Goal: Find specific page/section: Find specific page/section

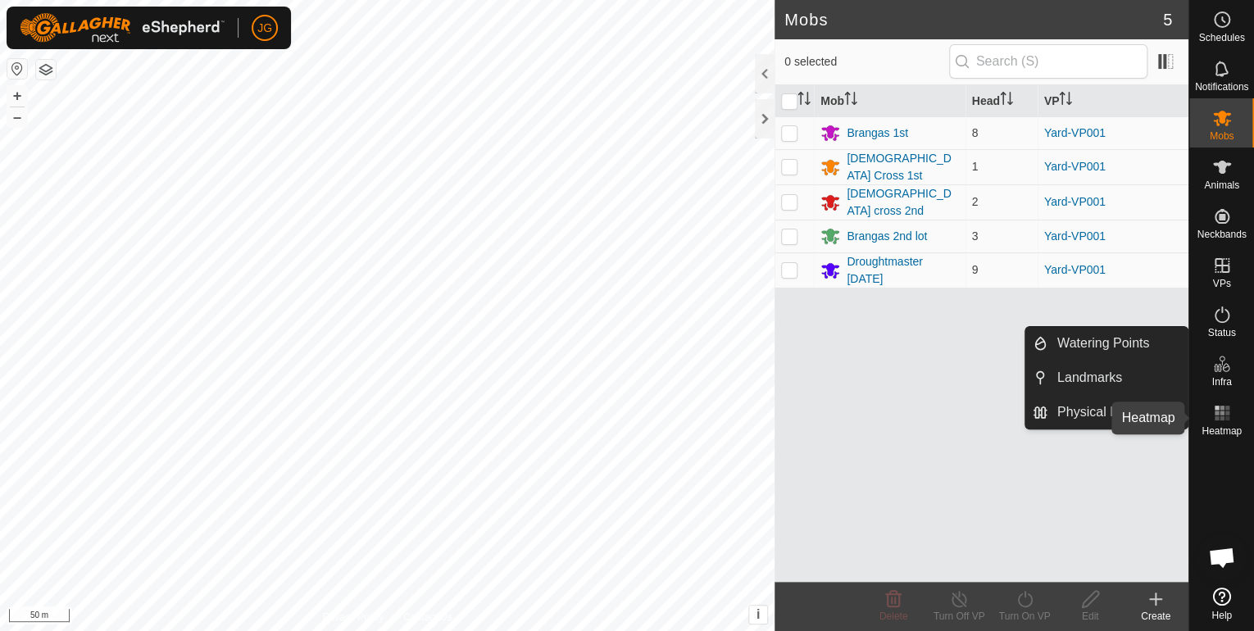
click at [1222, 415] on rect at bounding box center [1221, 412] width 4 height 4
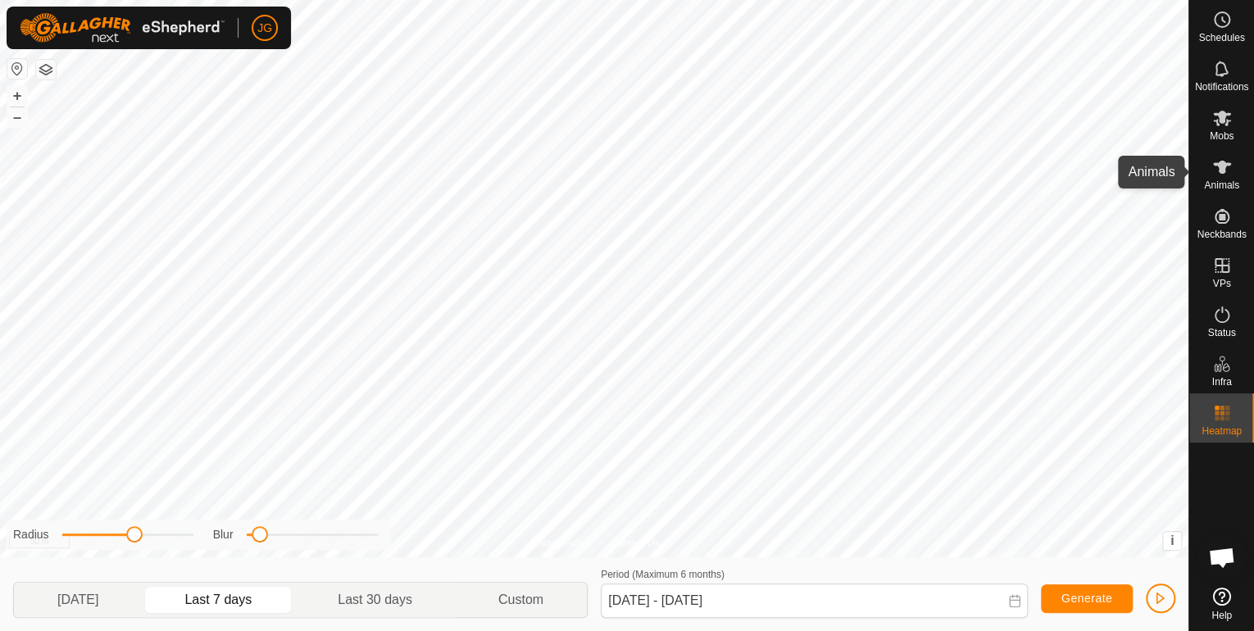
click at [1210, 178] on es-animals-svg-icon at bounding box center [1221, 167] width 29 height 26
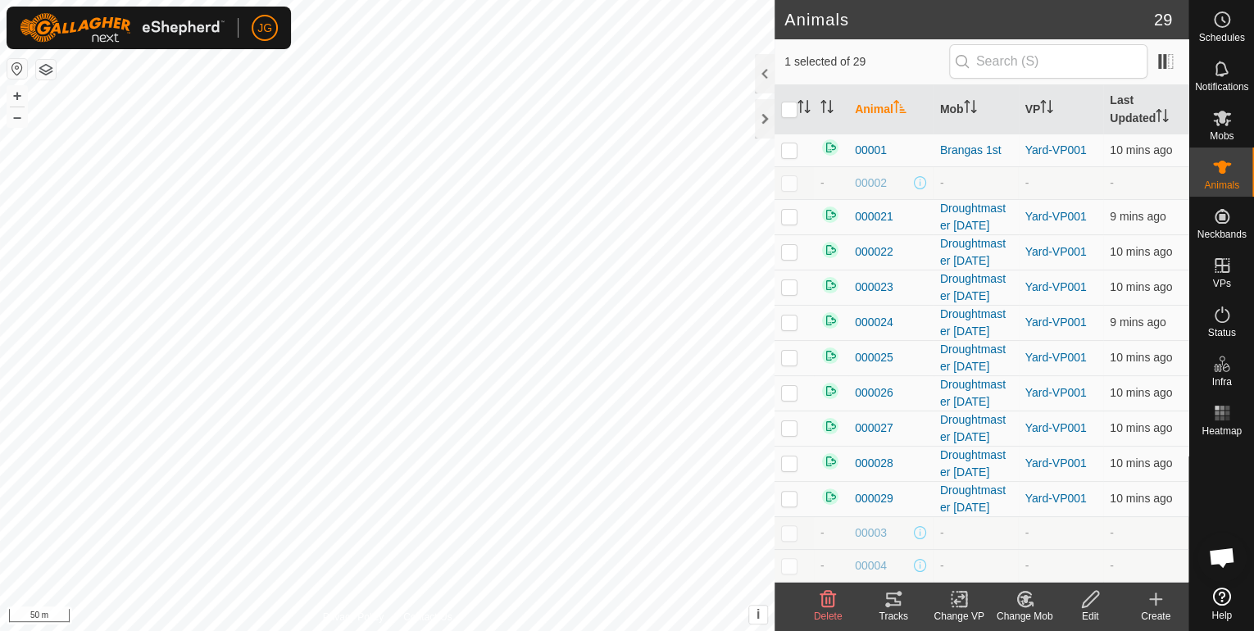
click at [895, 596] on icon at bounding box center [893, 599] width 20 height 20
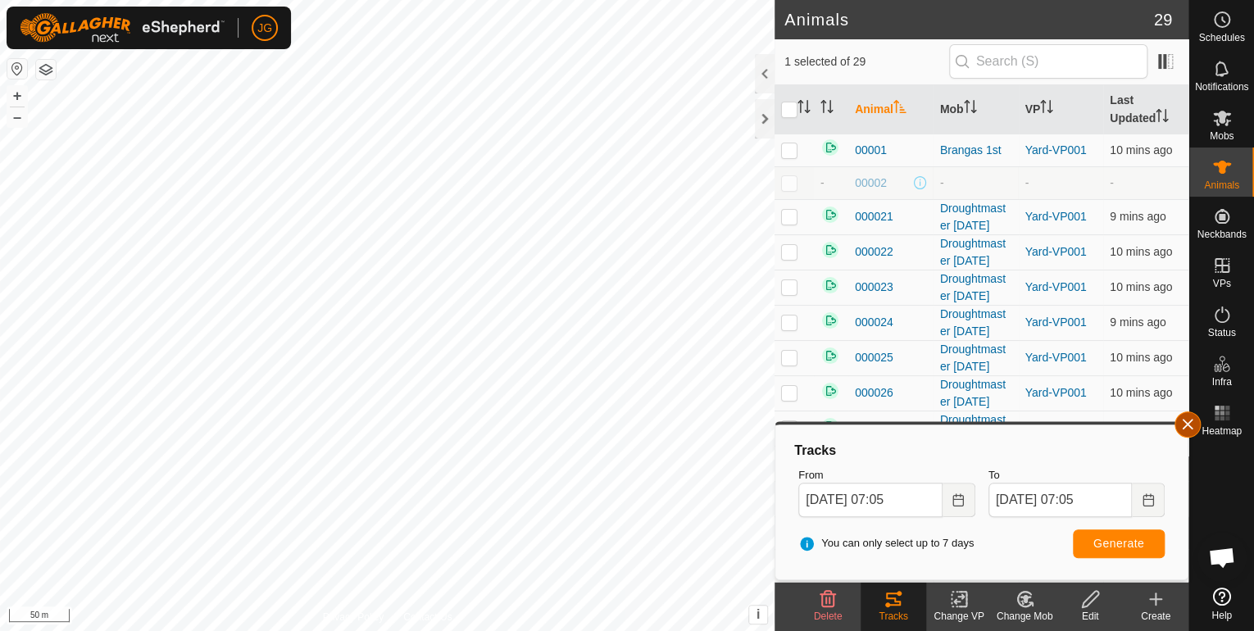
click at [1186, 423] on button "button" at bounding box center [1187, 424] width 26 height 26
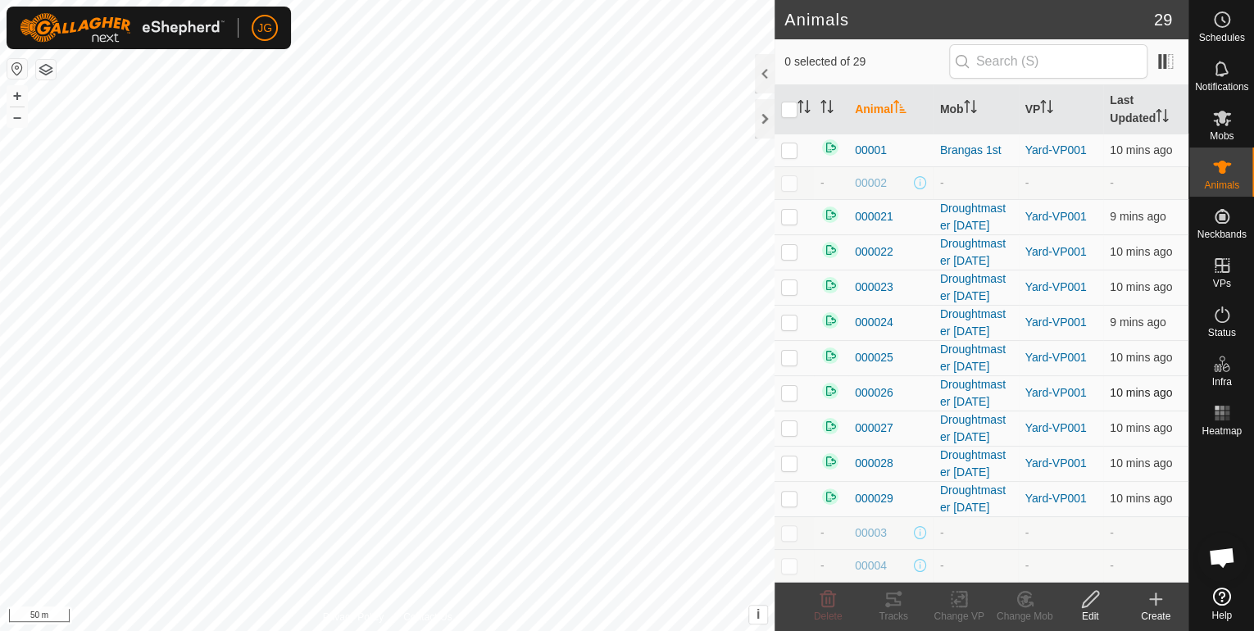
checkbox input "false"
